Goal: Task Accomplishment & Management: Complete application form

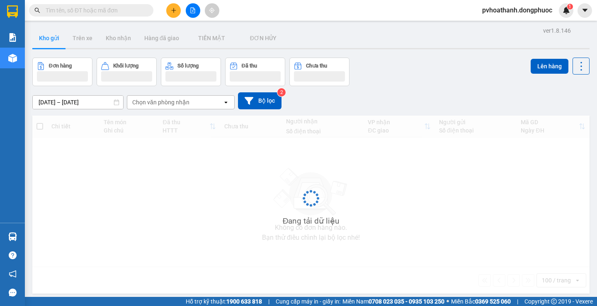
click at [111, 2] on div "Kết quả tìm kiếm ( 0 ) Bộ lọc No Data pvhoathanh.dongphuoc 1" at bounding box center [298, 10] width 597 height 21
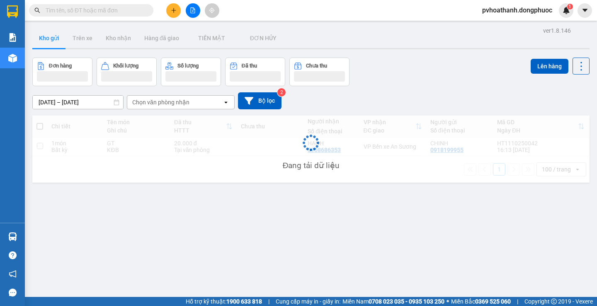
click at [110, 5] on span at bounding box center [91, 10] width 124 height 12
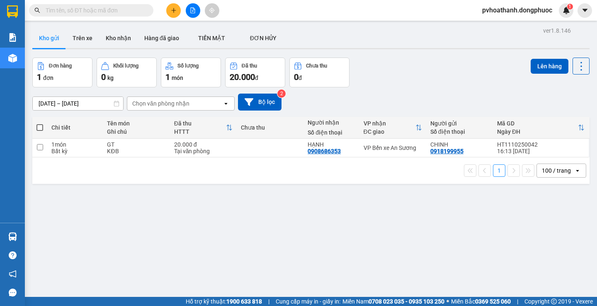
click at [111, 13] on input "text" at bounding box center [95, 10] width 98 height 9
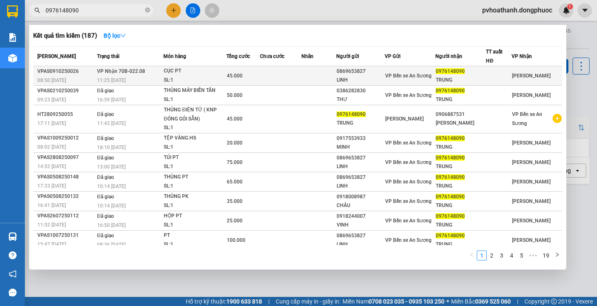
type input "0976148090"
click at [274, 75] on td at bounding box center [280, 75] width 41 height 19
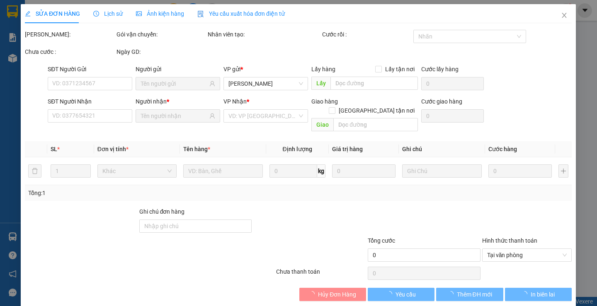
type input "0869653827"
type input "LINH"
type input "0976148090"
type input "TRUNG"
type input "45.000"
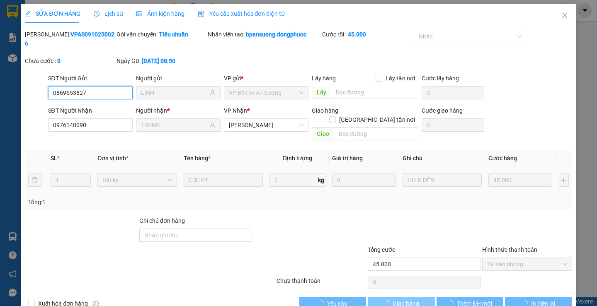
scroll to position [1, 0]
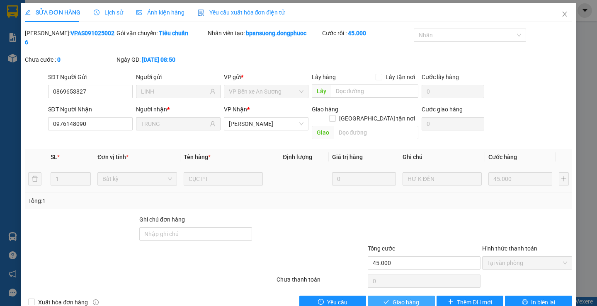
click at [392, 298] on span "Giao hàng" at bounding box center [405, 302] width 27 height 9
